Goal: Find specific page/section: Find specific page/section

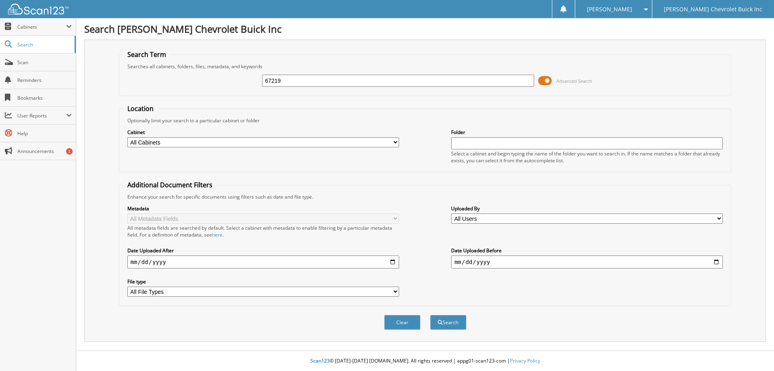
type input "67219"
click at [430, 315] on button "Search" at bounding box center [448, 322] width 36 height 15
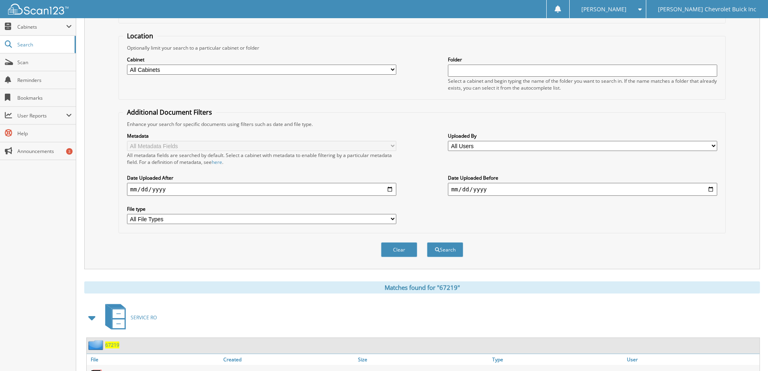
scroll to position [112, 0]
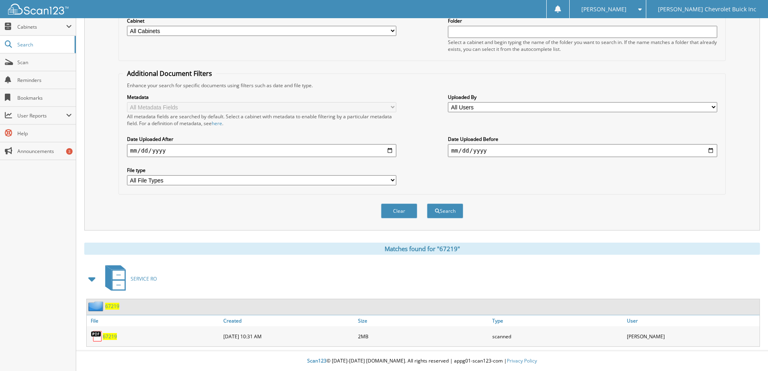
click at [112, 304] on span "67219" at bounding box center [112, 305] width 14 height 7
